Goal: Transaction & Acquisition: Book appointment/travel/reservation

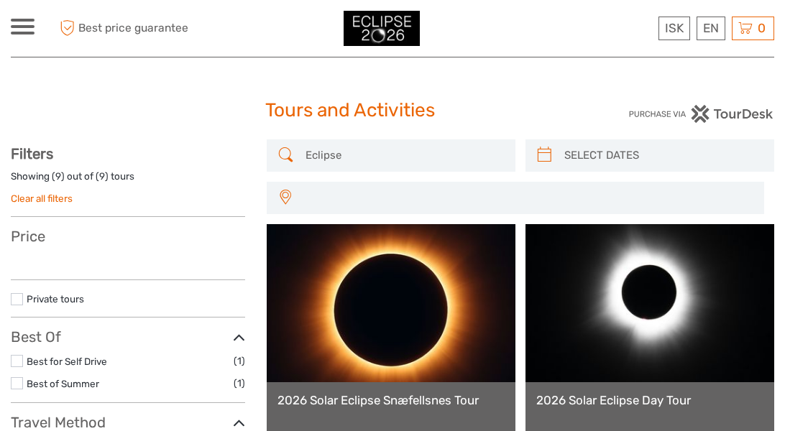
select select
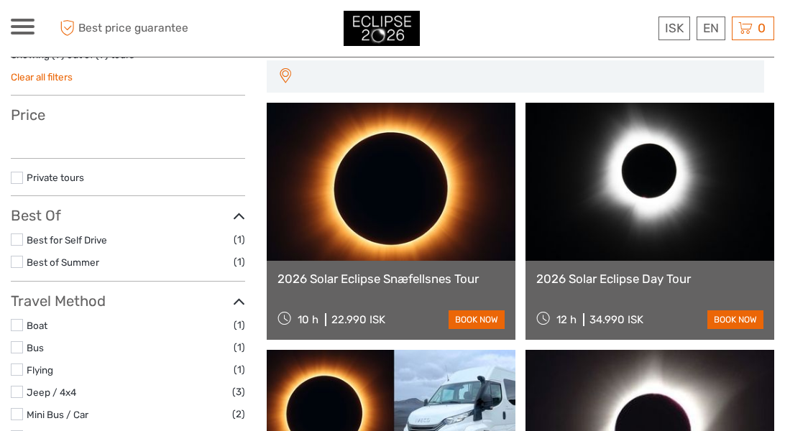
select select
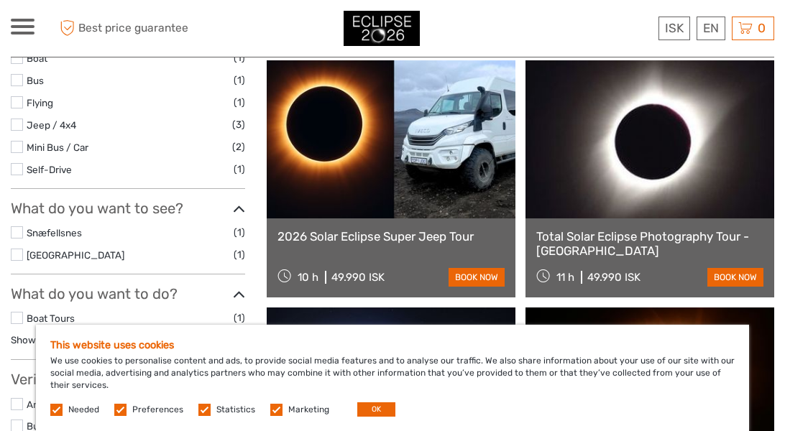
scroll to position [417, 0]
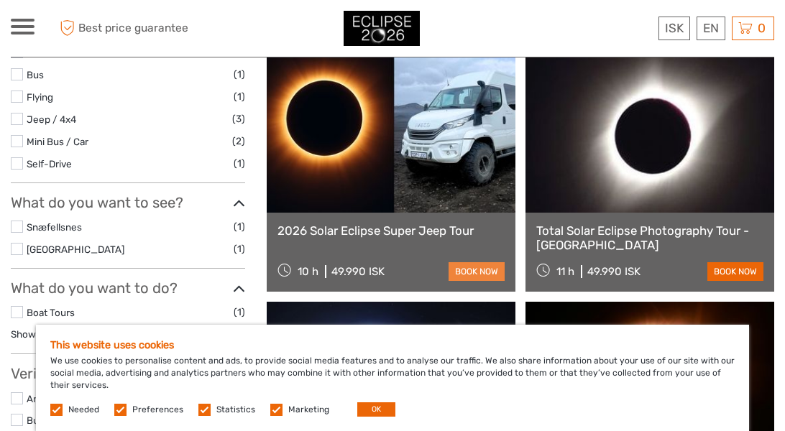
click at [469, 275] on link "book now" at bounding box center [476, 271] width 56 height 19
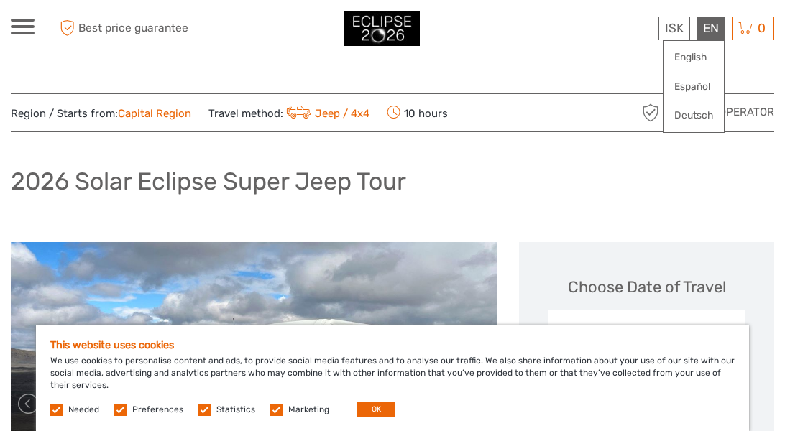
click at [714, 32] on div "EN English Español Deutsch" at bounding box center [710, 29] width 29 height 24
click at [693, 57] on link "English" at bounding box center [693, 58] width 60 height 26
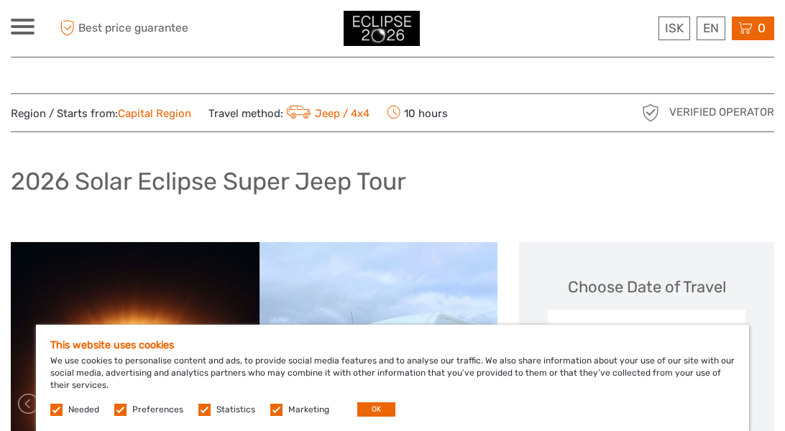
click at [760, 33] on span "0" at bounding box center [761, 28] width 12 height 14
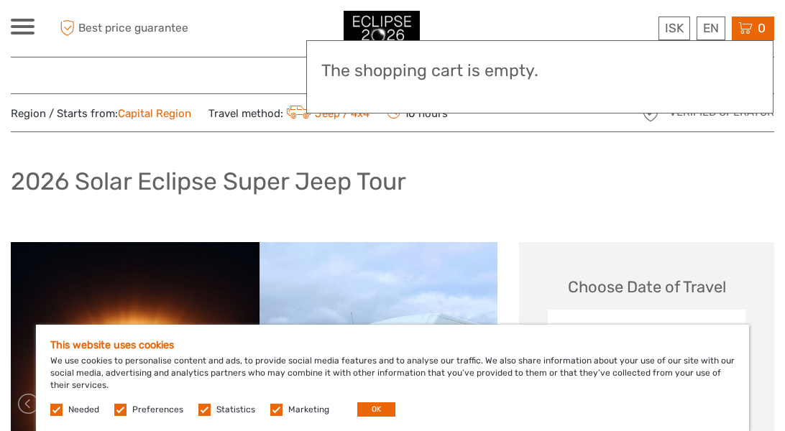
click at [760, 33] on span "0" at bounding box center [761, 28] width 12 height 14
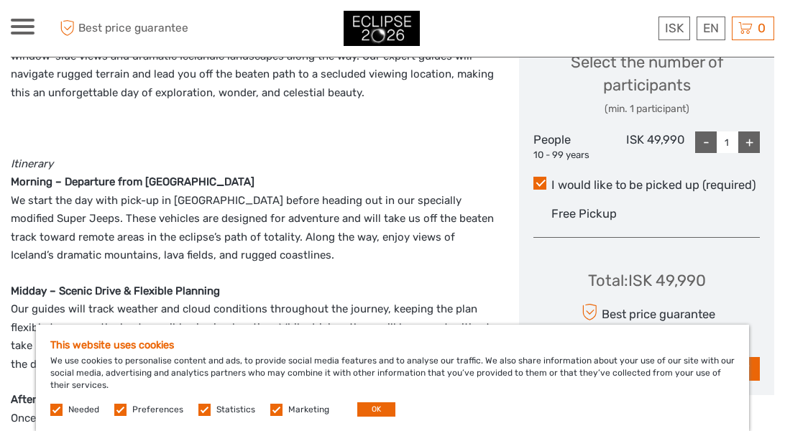
scroll to position [636, 0]
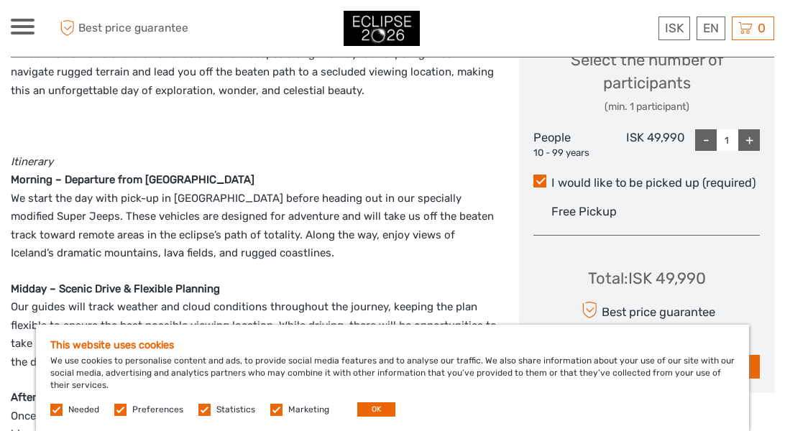
click at [751, 144] on div "+" at bounding box center [749, 140] width 22 height 22
type input "2"
